Goal: Task Accomplishment & Management: Manage account settings

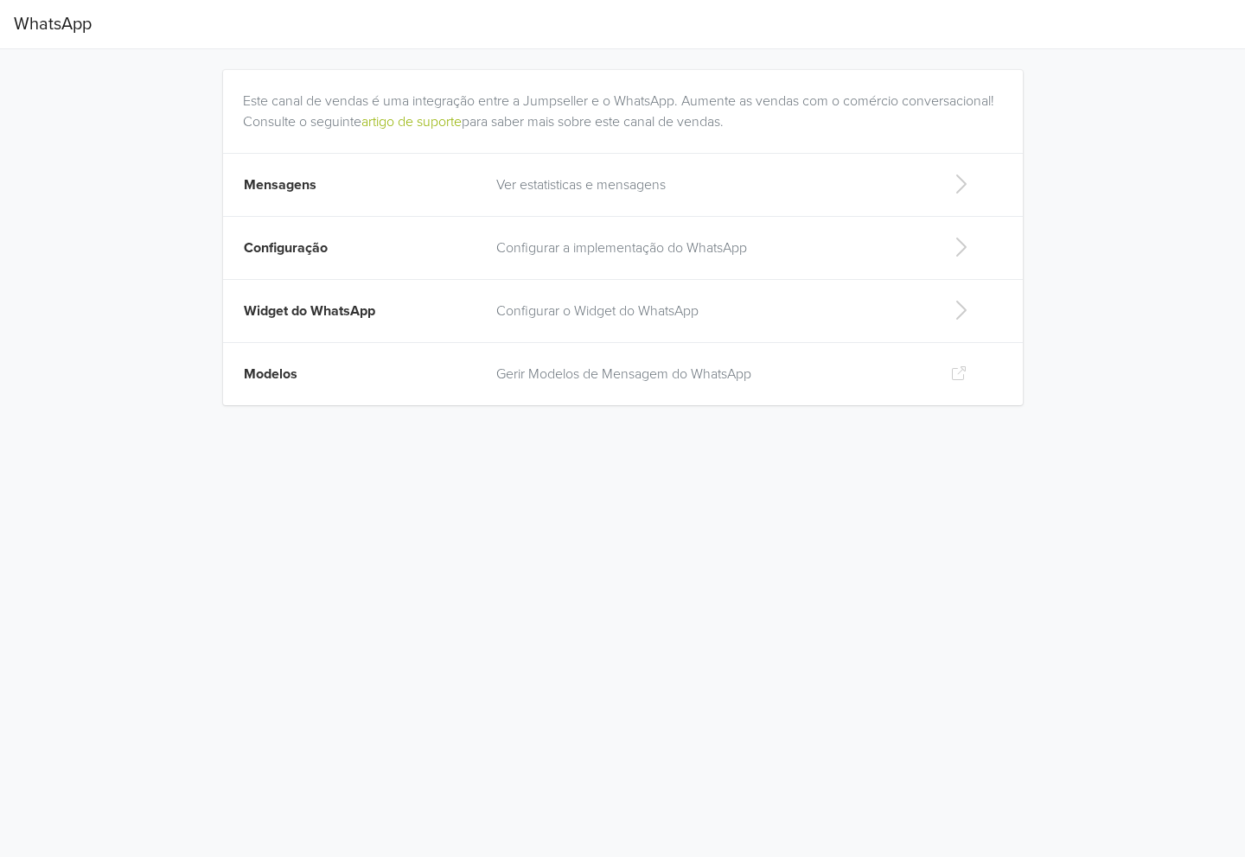
click at [429, 319] on td "Widget do WhatsApp" at bounding box center [355, 311] width 264 height 63
select select "lb"
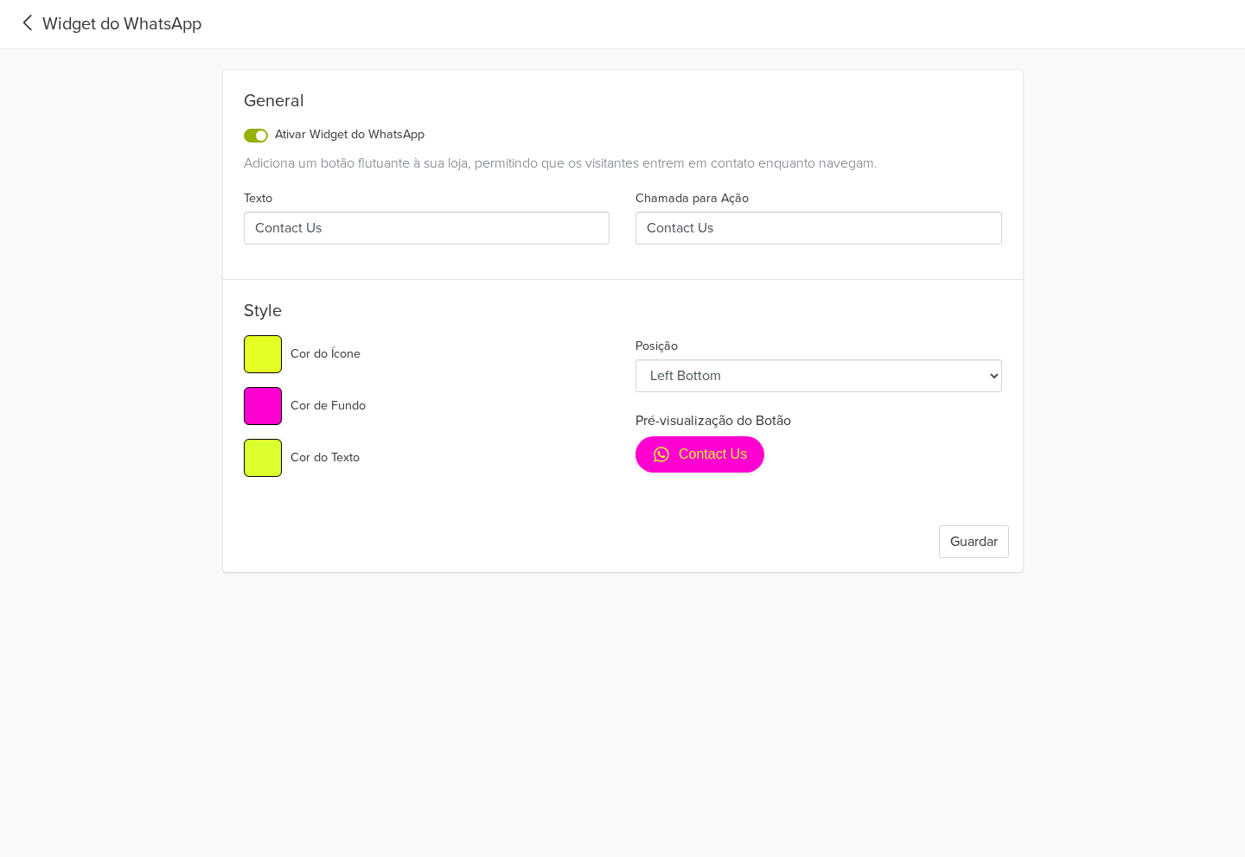
click at [243, 139] on div "General Ativar Widget do WhatsApp Adiciona um botão flutuante à sua loja, permi…" at bounding box center [622, 175] width 799 height 168
click at [275, 137] on label "Ativar Widget do WhatsApp" at bounding box center [350, 134] width 150 height 19
click at [0, 0] on input "Ativar Widget do WhatsApp" at bounding box center [0, 0] width 0 height 0
click at [971, 535] on button "Guardar" at bounding box center [974, 541] width 70 height 33
click at [965, 538] on button "Guardar" at bounding box center [974, 541] width 70 height 33
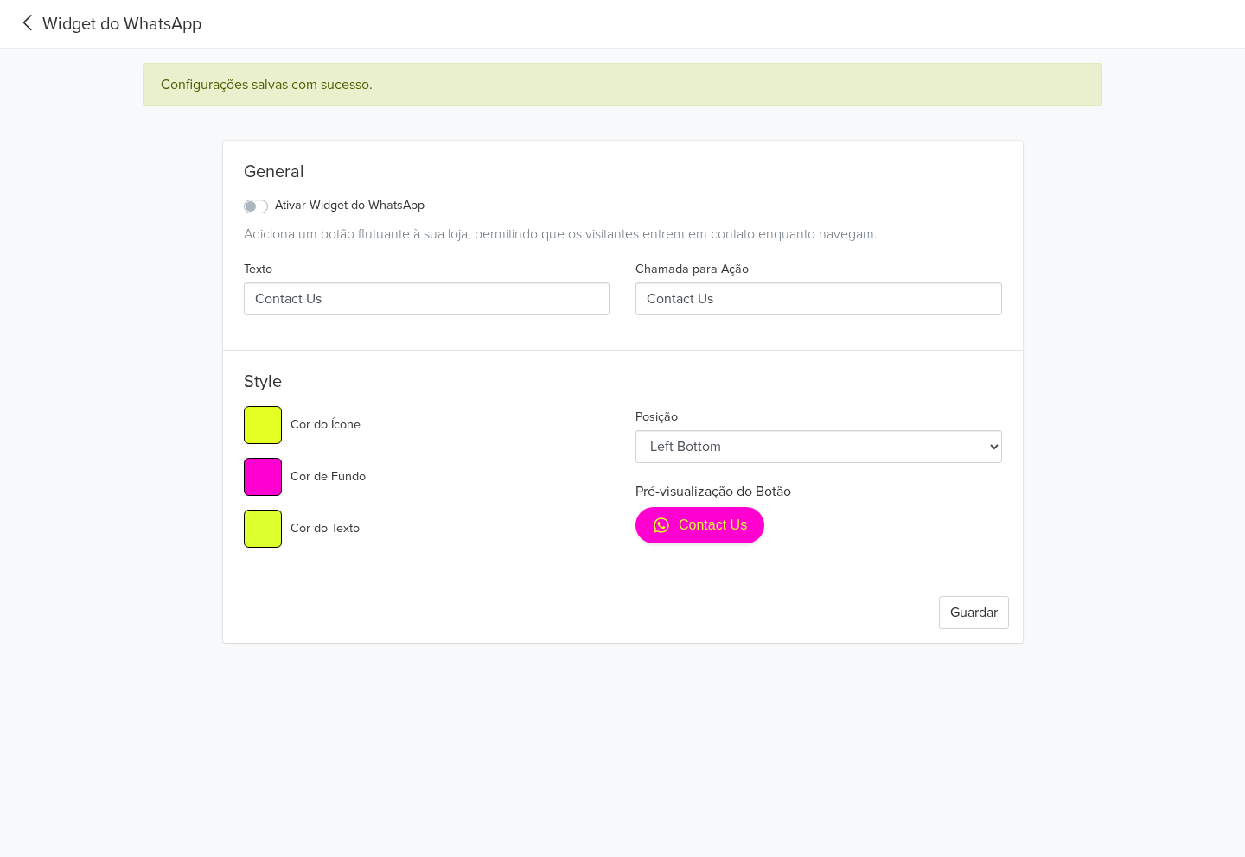
click at [978, 639] on div "Guardar" at bounding box center [622, 613] width 799 height 60
click at [983, 618] on button "Guardar" at bounding box center [974, 612] width 70 height 33
click at [32, 18] on icon at bounding box center [28, 22] width 29 height 23
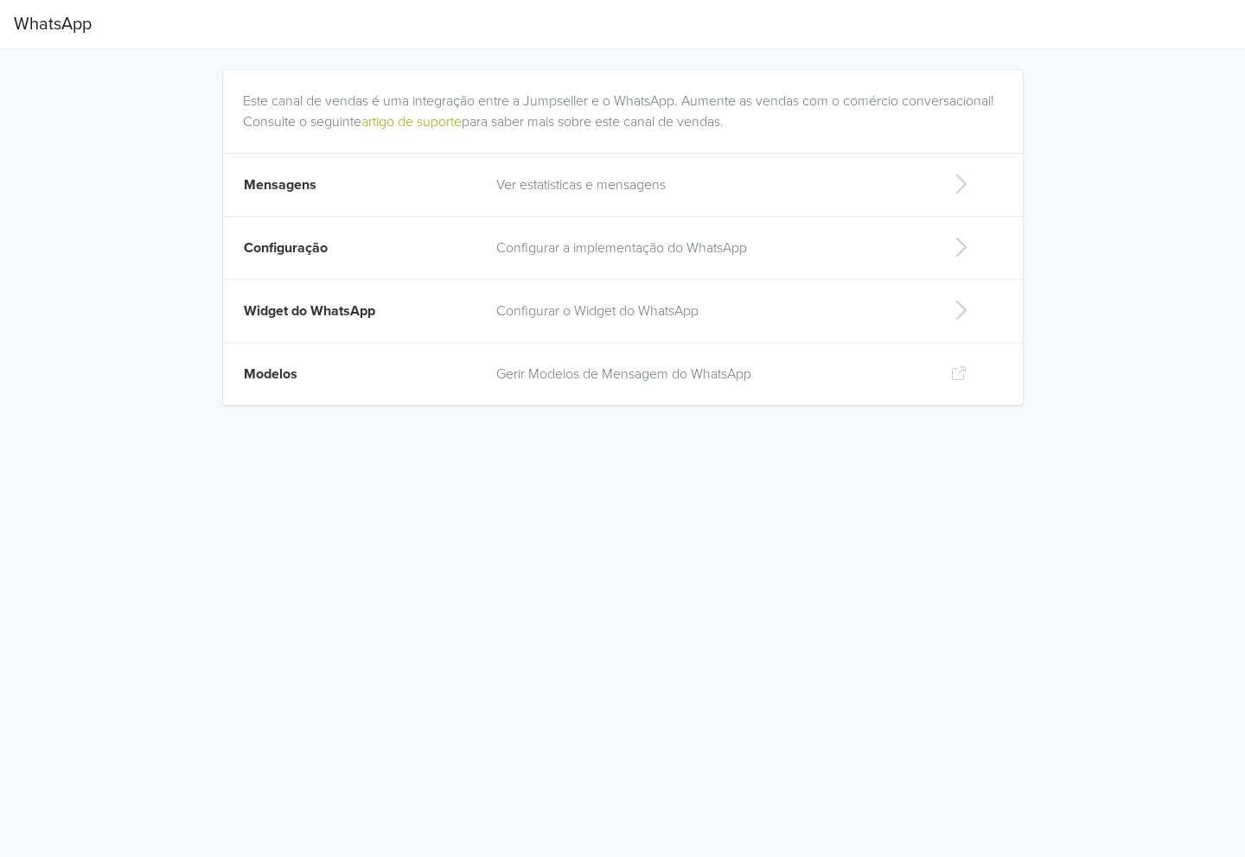
click at [343, 328] on td "Widget do WhatsApp" at bounding box center [355, 311] width 264 height 63
select select "lb"
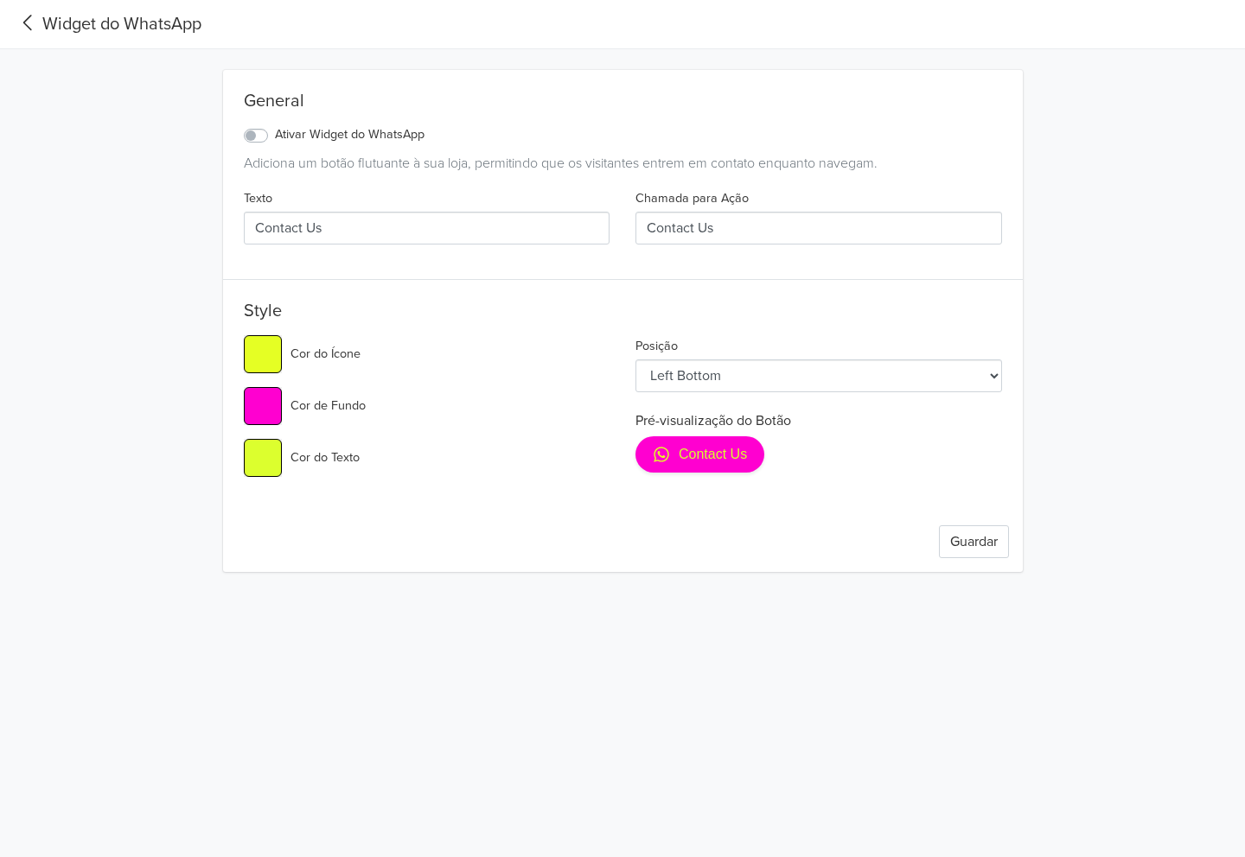
click at [268, 416] on input "#ff00d0" at bounding box center [263, 406] width 38 height 38
type input "#000000"
click at [977, 550] on button "Guardar" at bounding box center [974, 541] width 70 height 33
click at [16, 19] on icon at bounding box center [28, 22] width 29 height 23
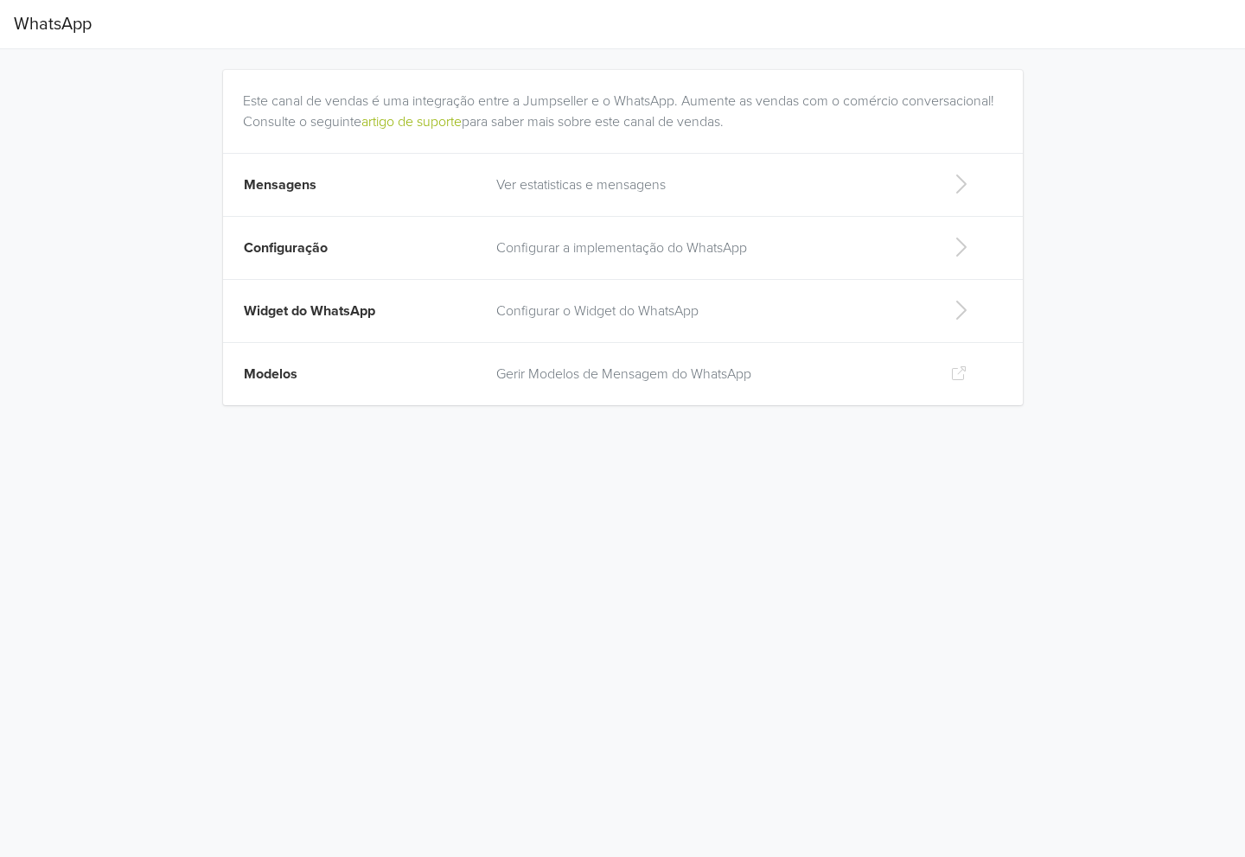
click at [389, 312] on td "Widget do WhatsApp" at bounding box center [355, 311] width 264 height 63
select select "lb"
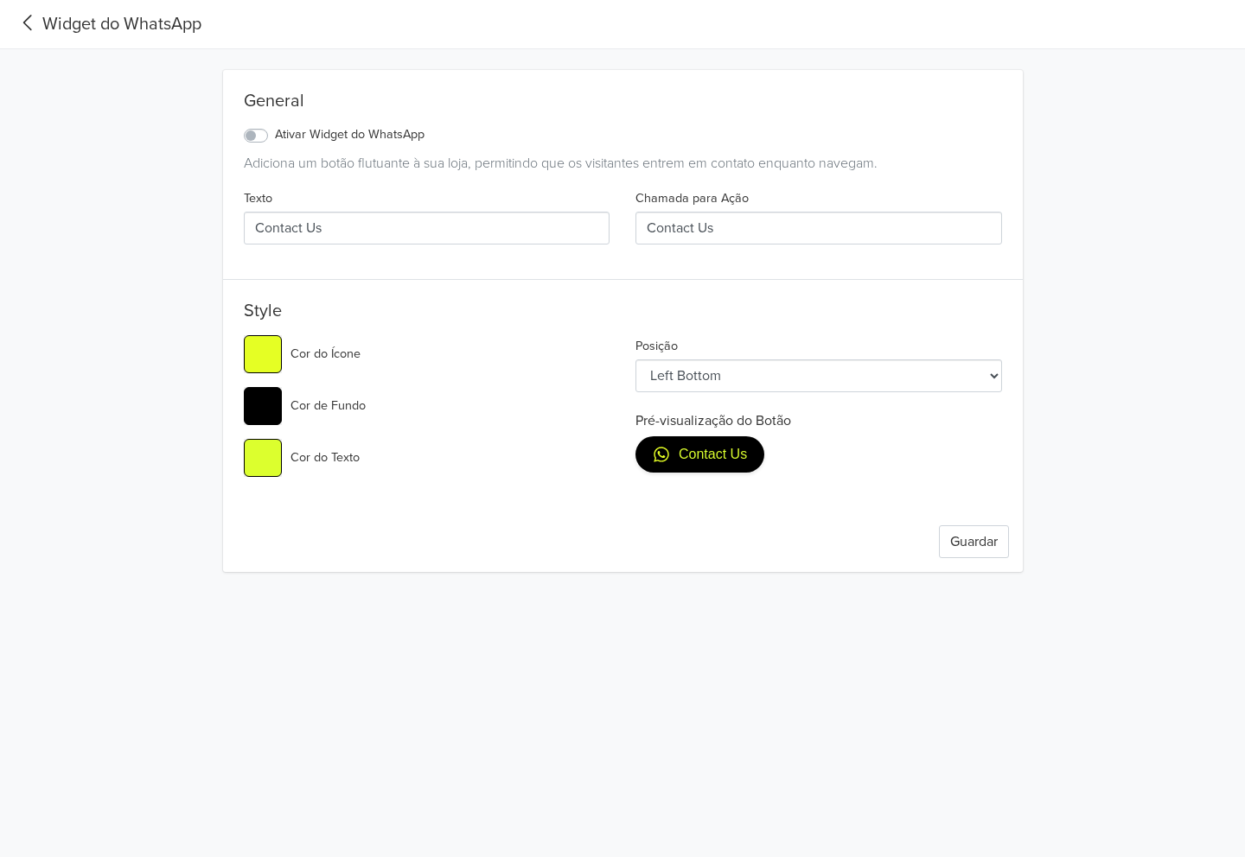
click at [389, 312] on h5 "Style" at bounding box center [623, 315] width 758 height 28
click at [579, 593] on html "Widget do WhatsApp General Ativar Widget do WhatsApp Adiciona um botão flutuant…" at bounding box center [622, 296] width 1245 height 593
